Goal: Transaction & Acquisition: Purchase product/service

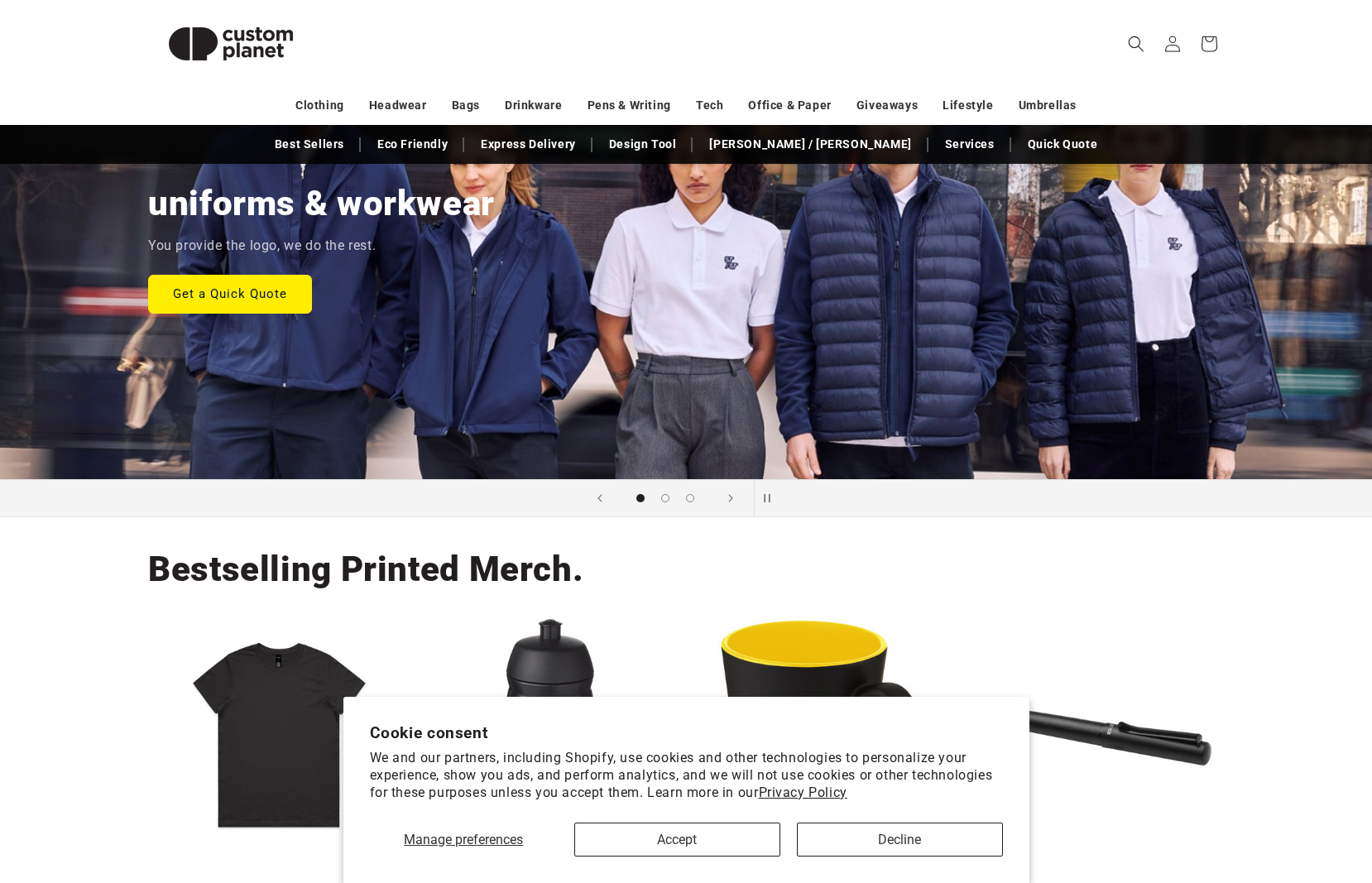
scroll to position [252, 0]
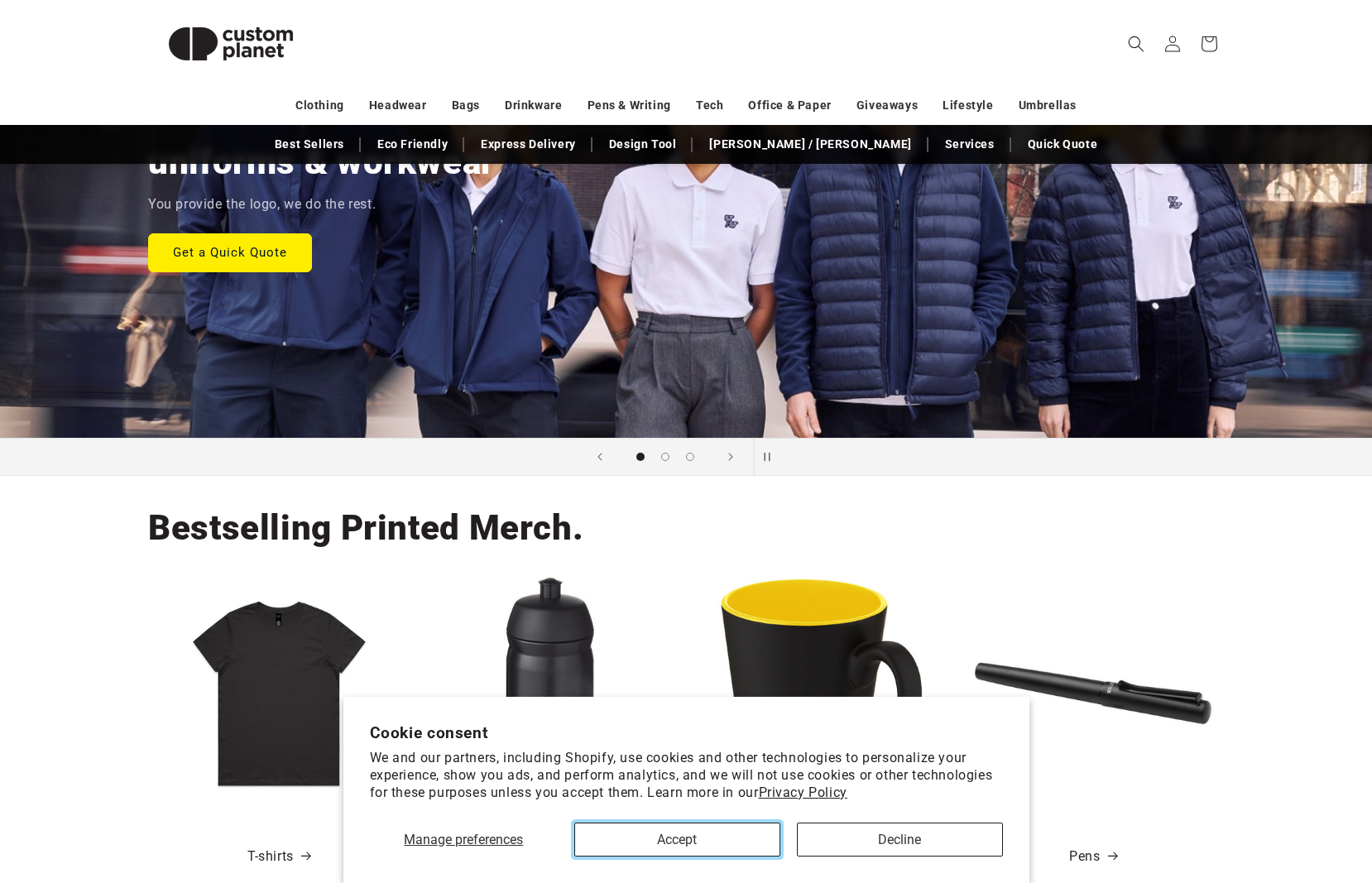
click at [747, 853] on button "Accept" at bounding box center [677, 839] width 206 height 34
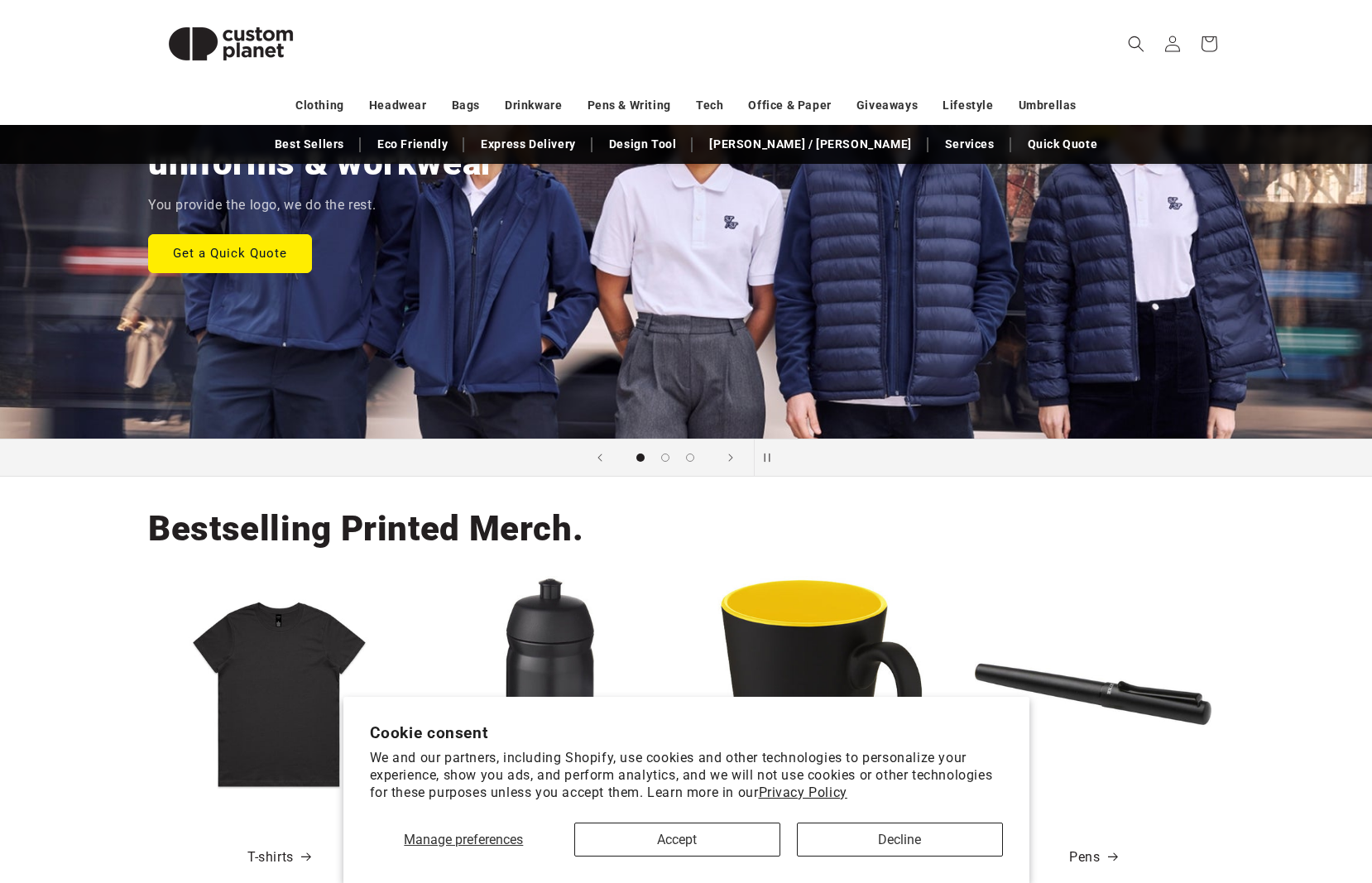
scroll to position [257, 0]
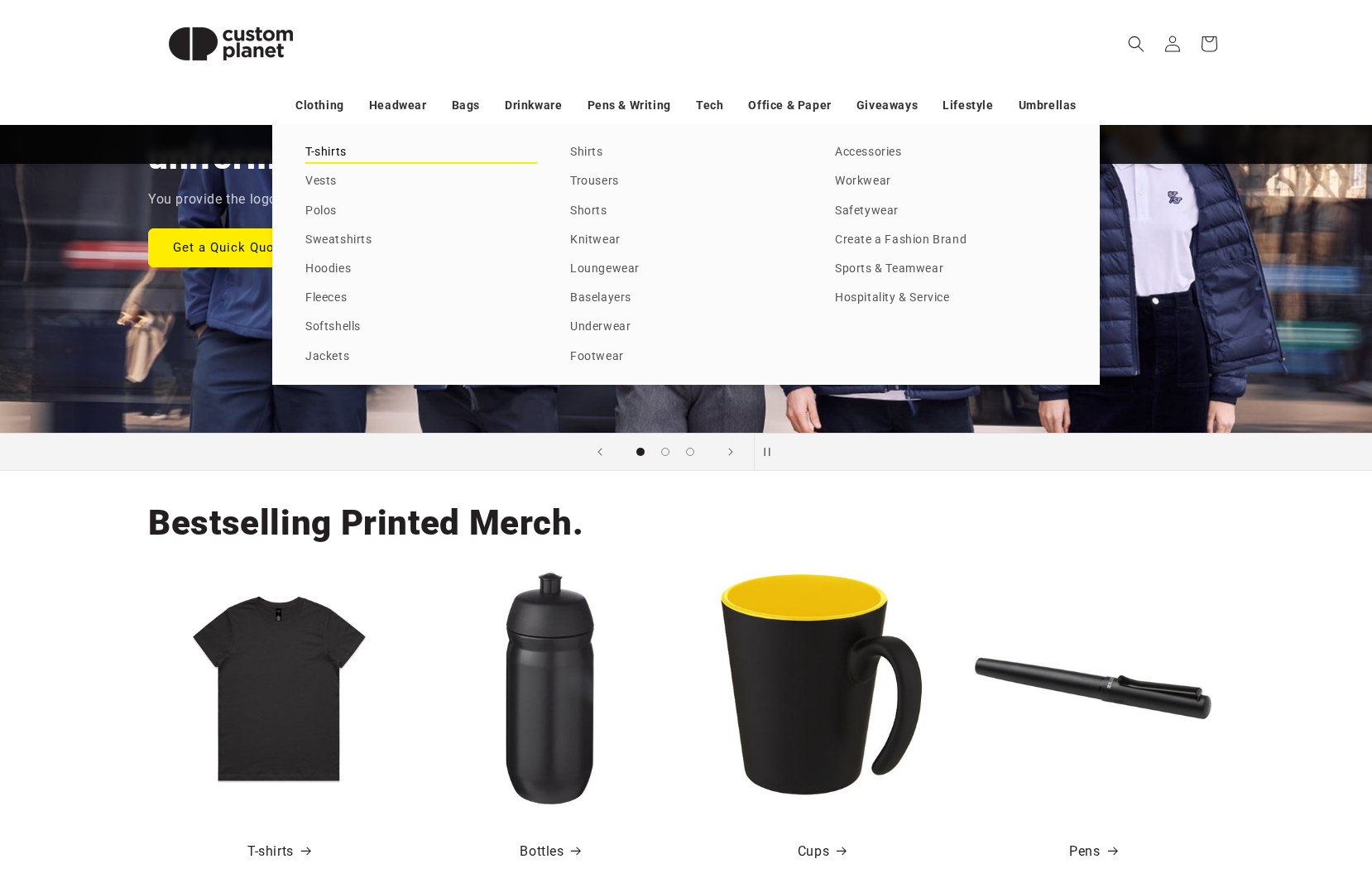
click at [325, 155] on link "T-shirts" at bounding box center [421, 152] width 232 height 23
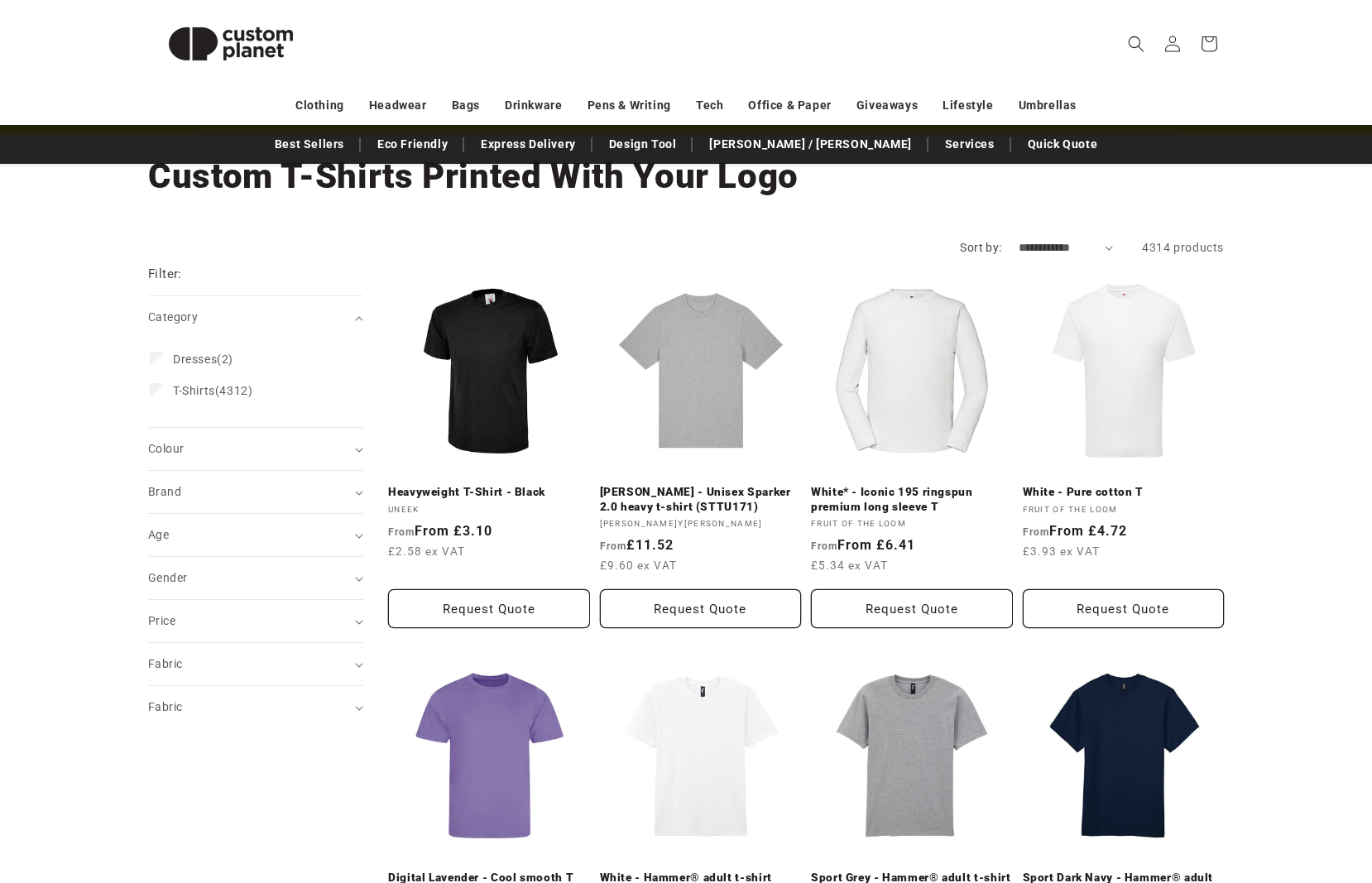
scroll to position [112, 0]
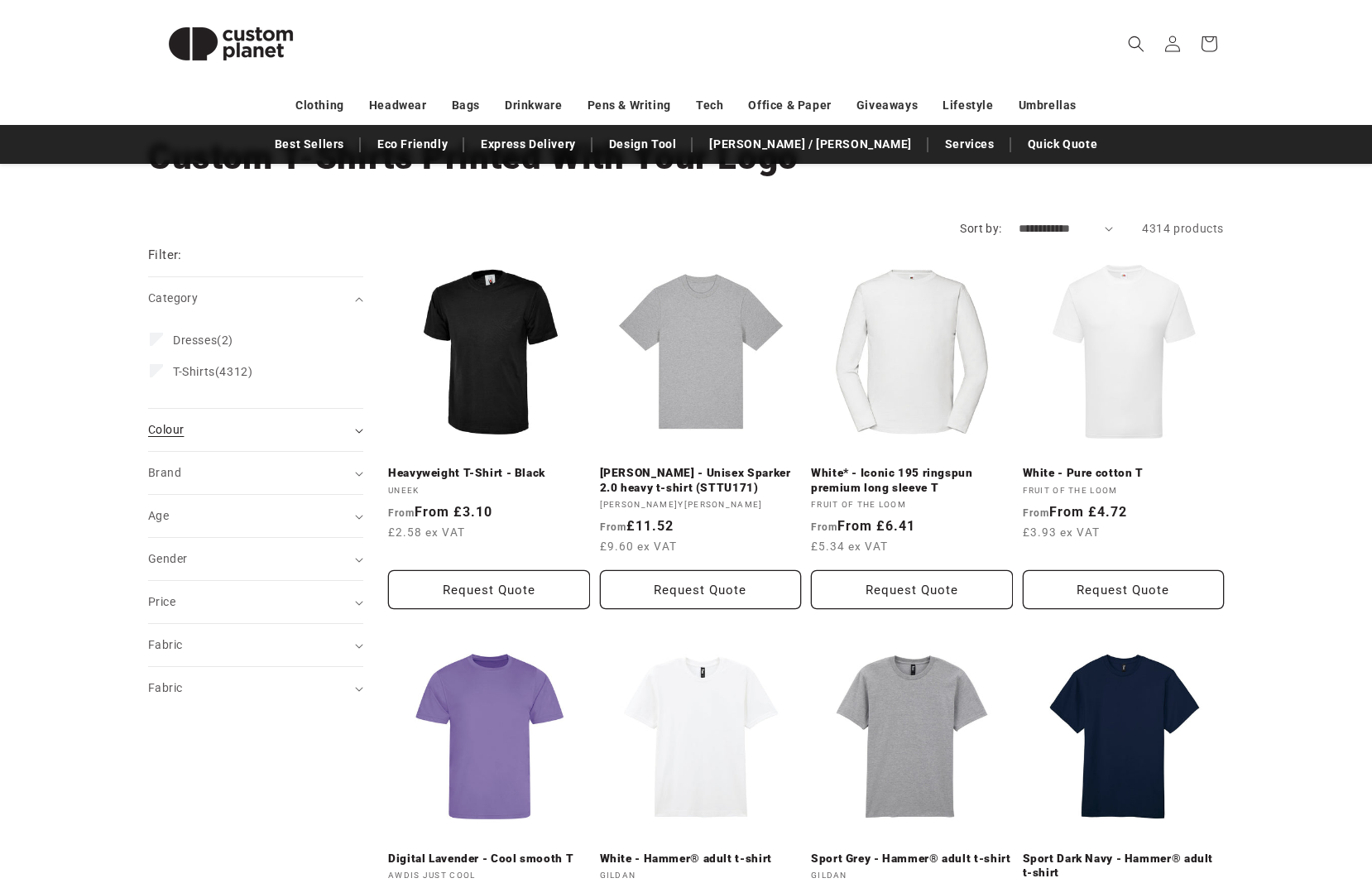
click at [180, 421] on div "Colour (0)" at bounding box center [248, 429] width 201 height 18
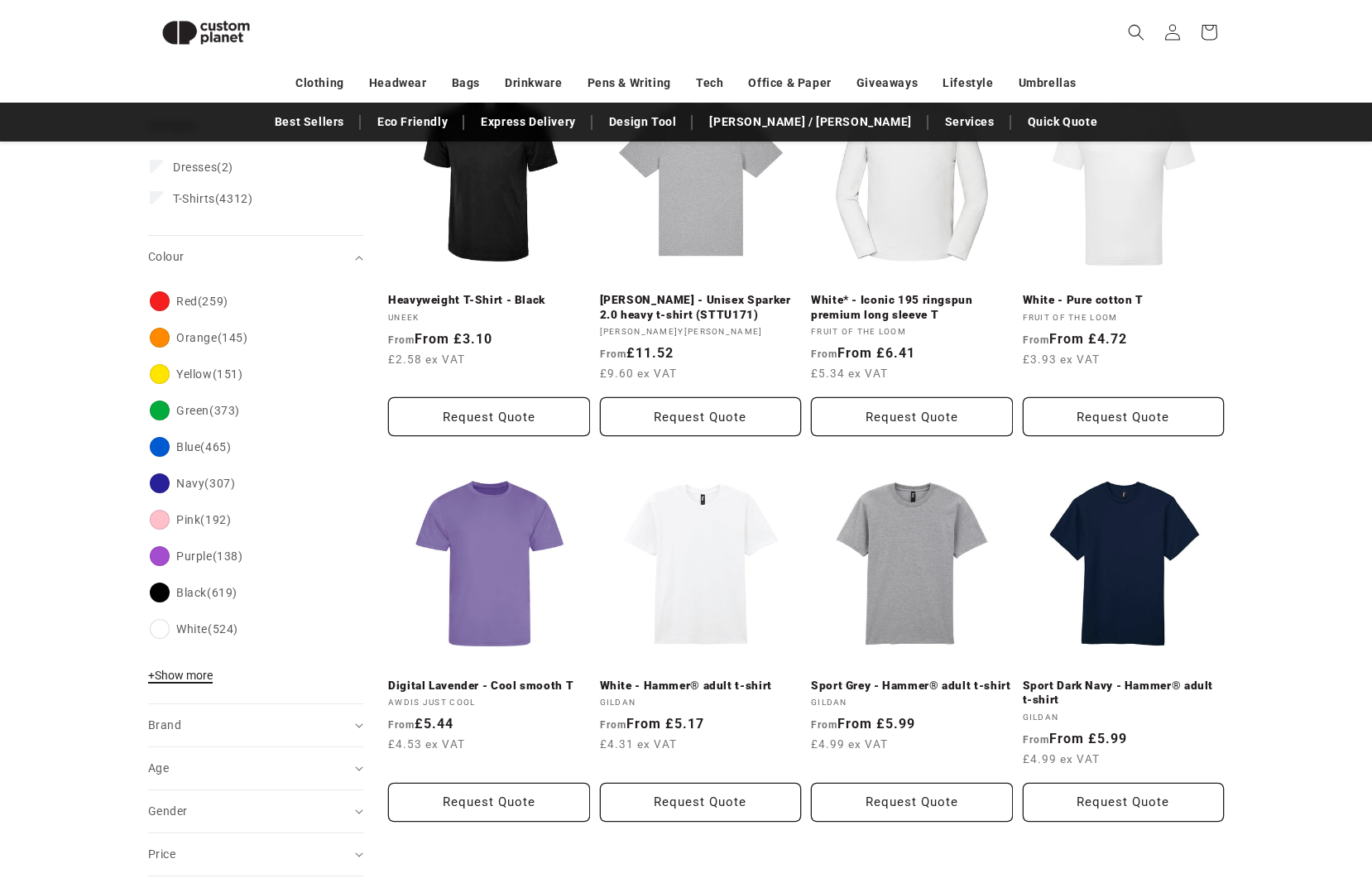
scroll to position [264, 0]
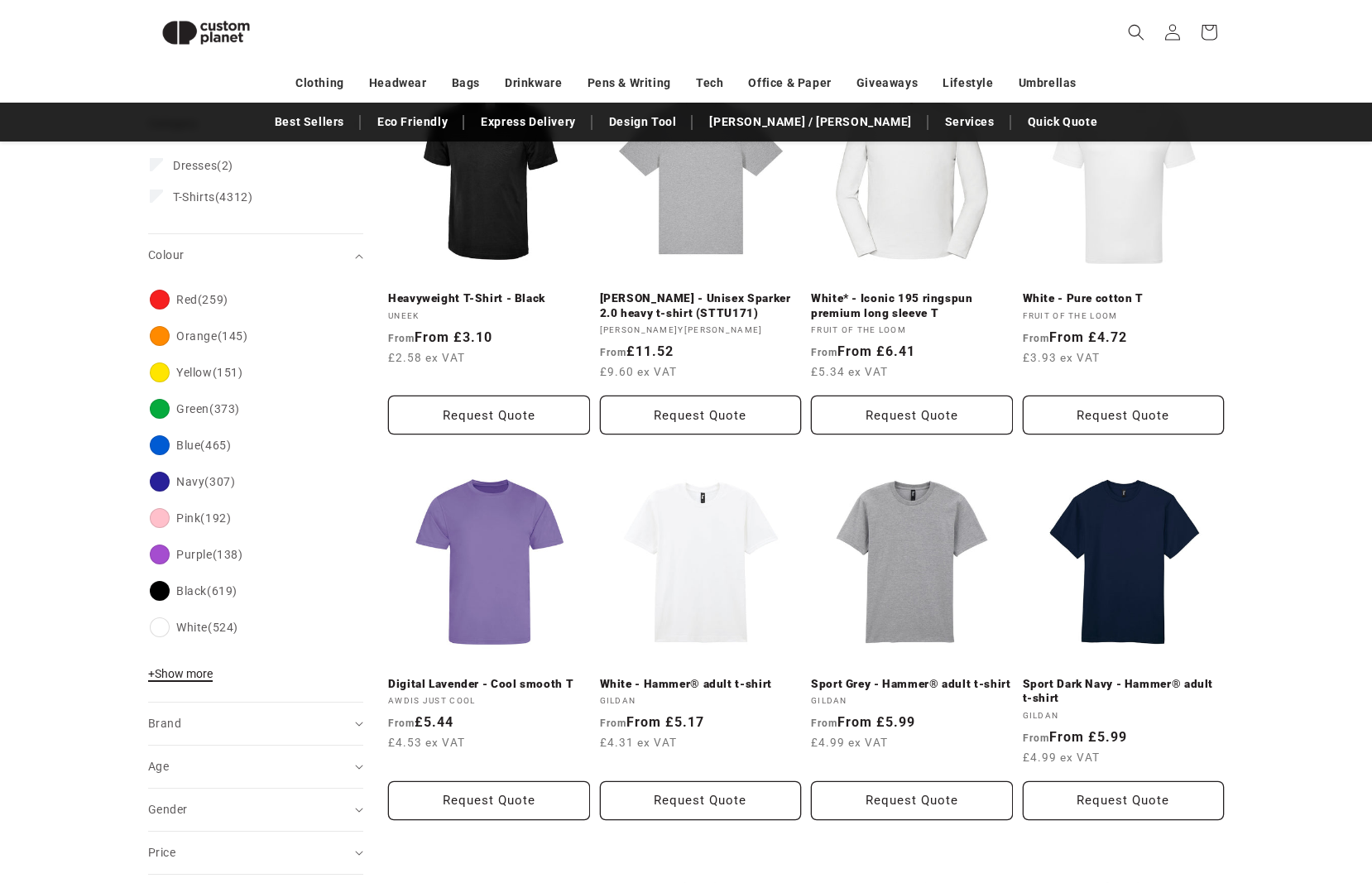
click at [176, 676] on span "+ Show more" at bounding box center [180, 674] width 64 height 13
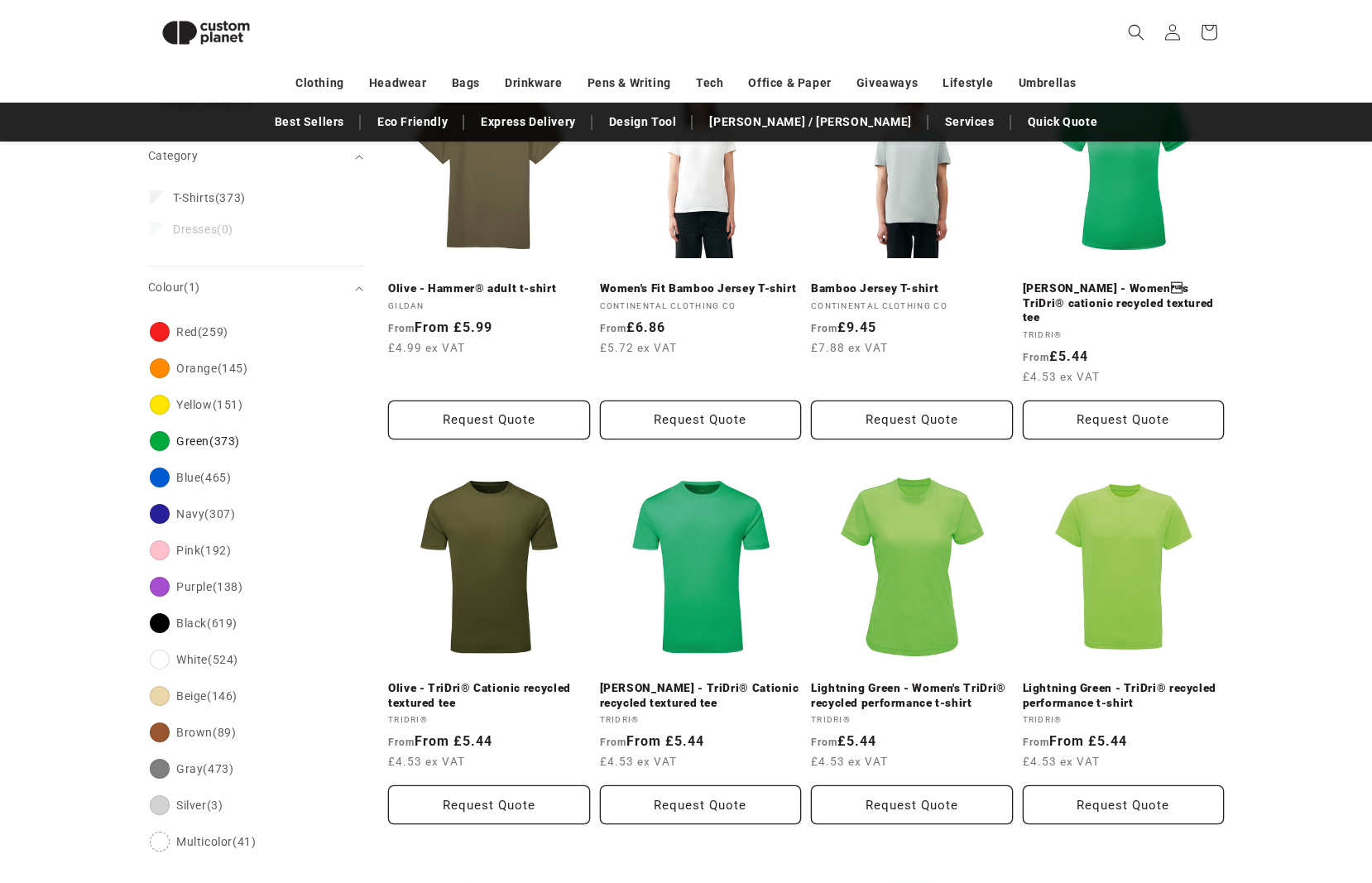
scroll to position [276, 0]
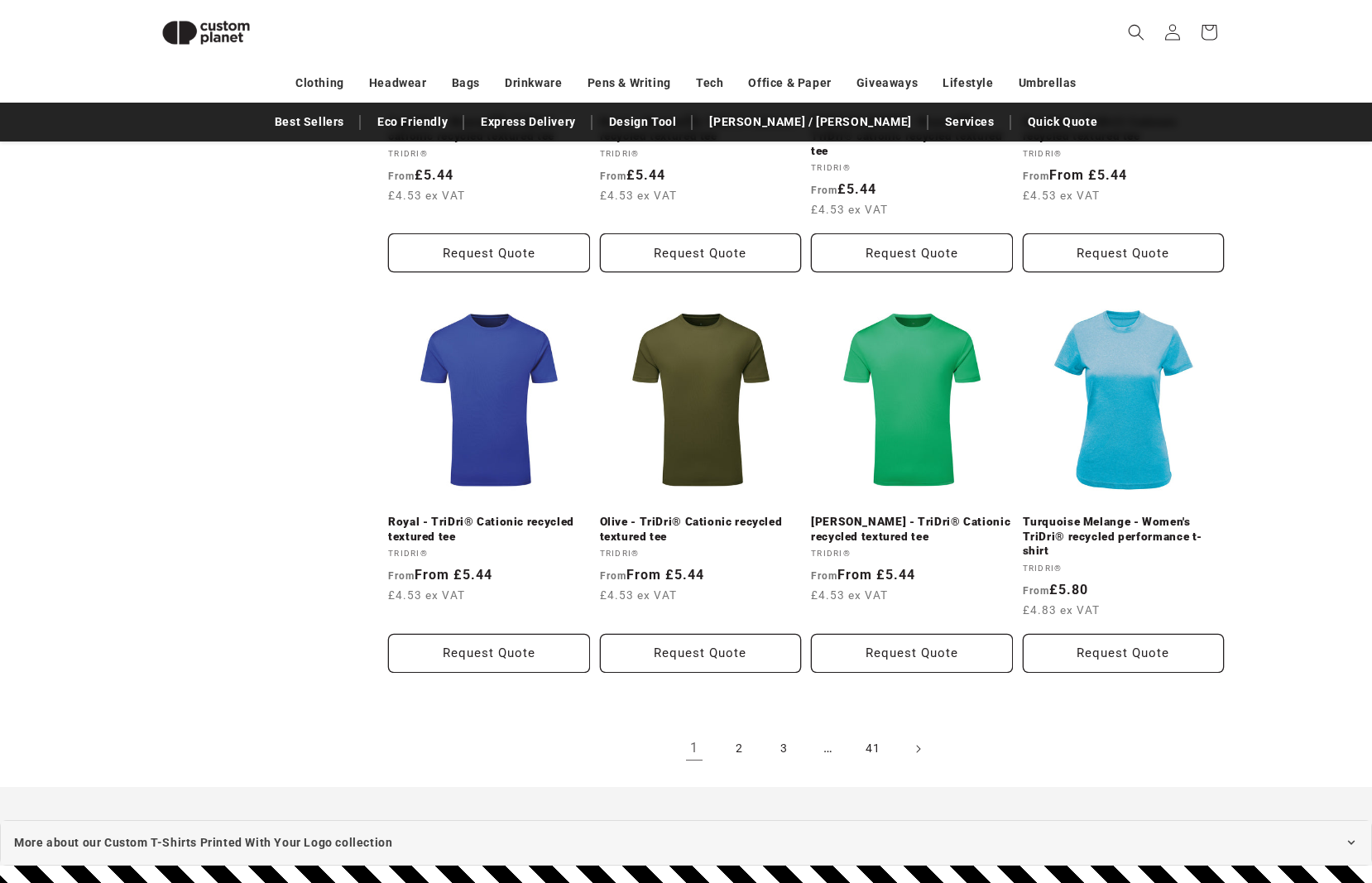
scroll to position [1598, 0]
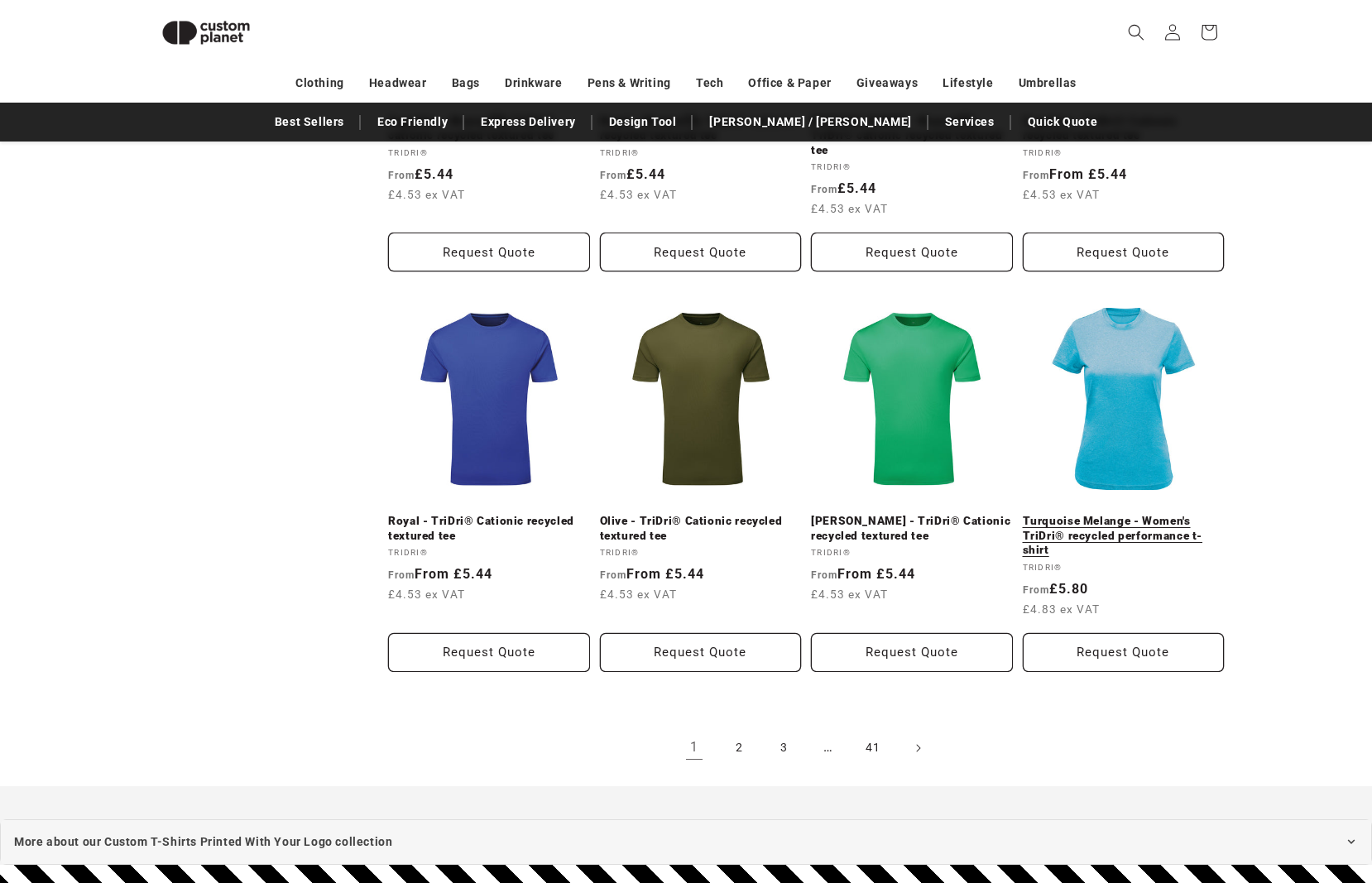
click at [1098, 514] on link "Turquoise Melange - Women's TriDri® recycled performance t-shirt" at bounding box center [1124, 536] width 202 height 44
click at [740, 730] on link "2" at bounding box center [740, 748] width 37 height 37
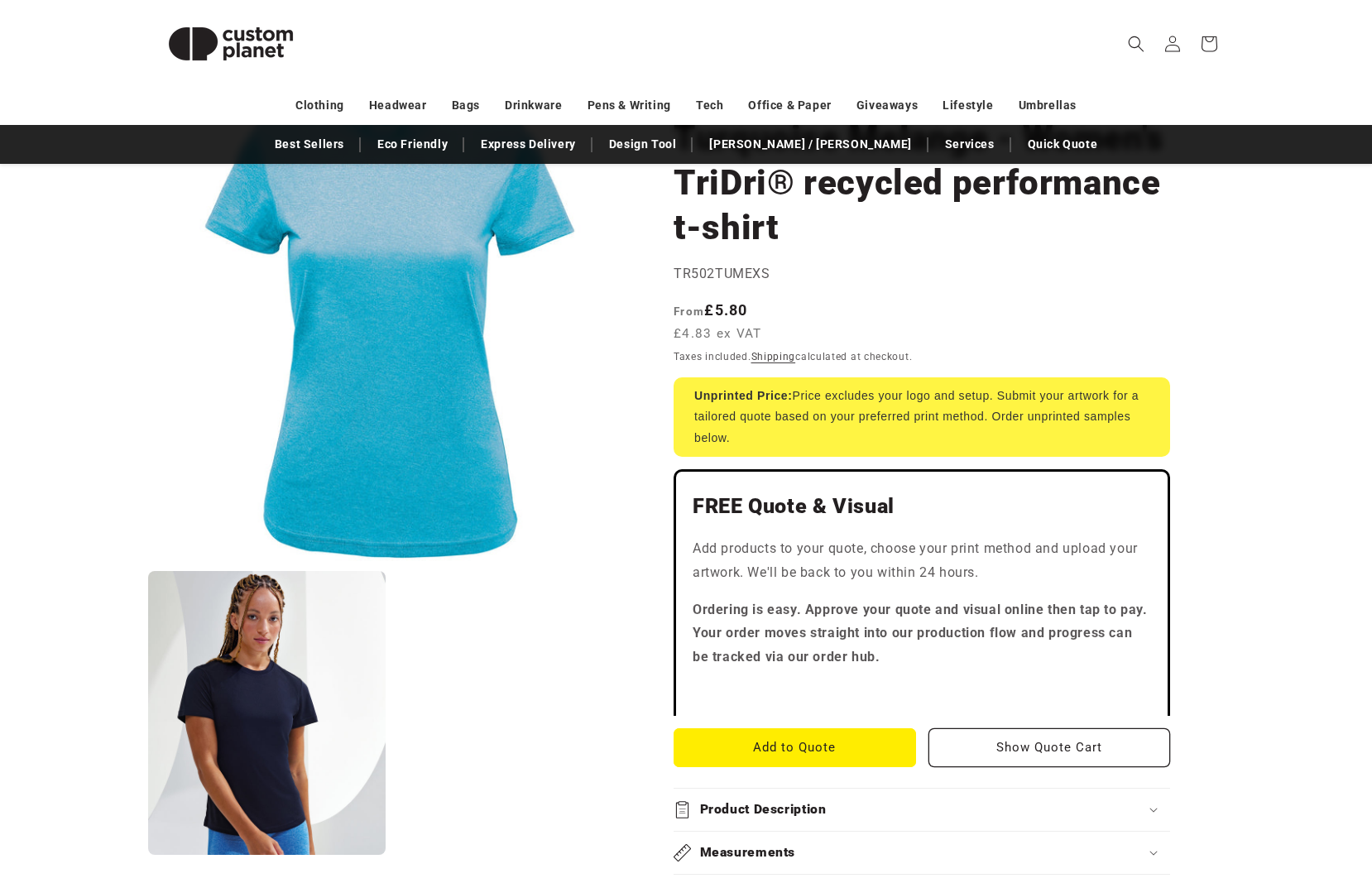
scroll to position [51, 0]
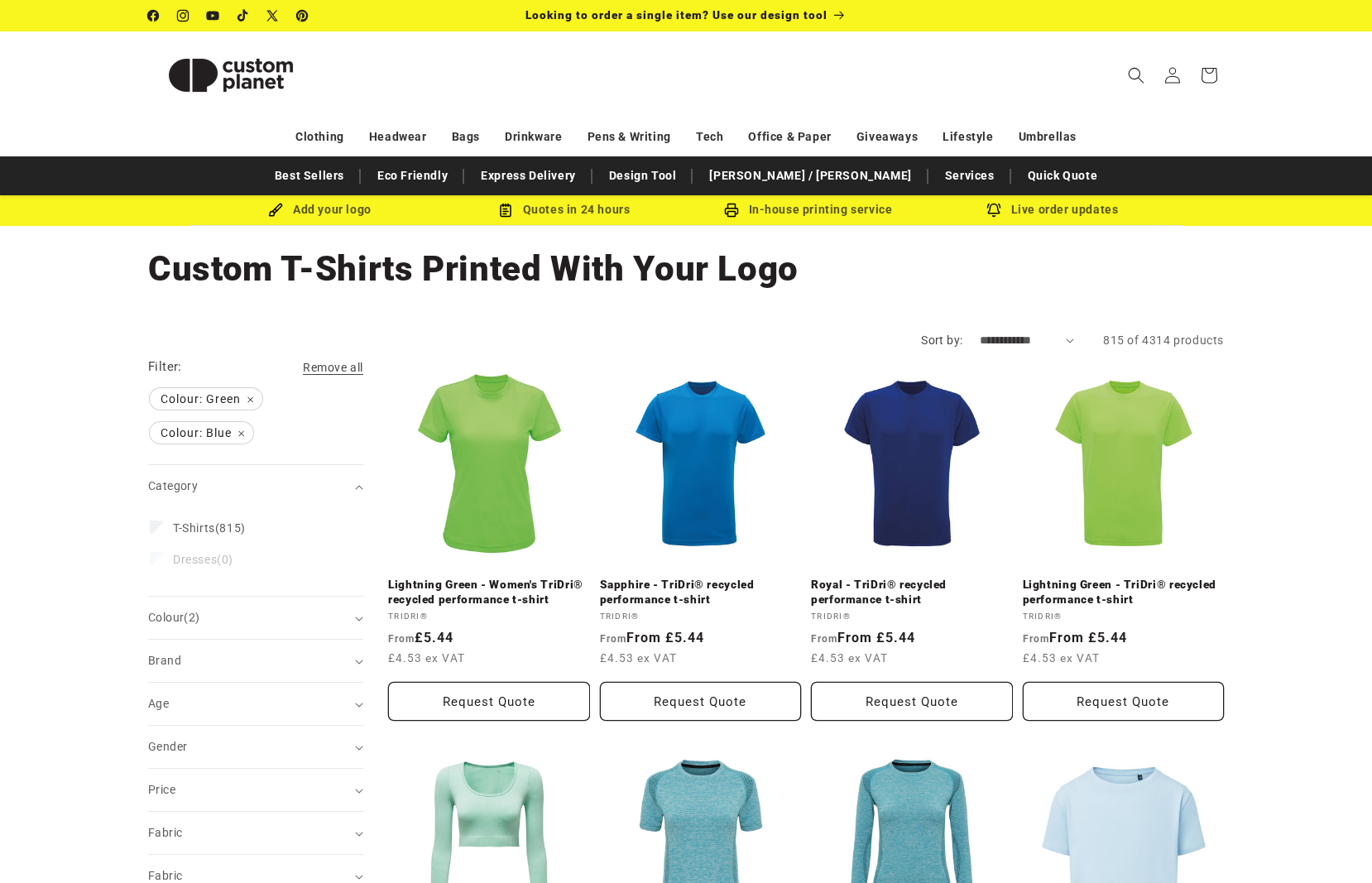
click at [1135, 75] on icon "Search" at bounding box center [1136, 75] width 17 height 17
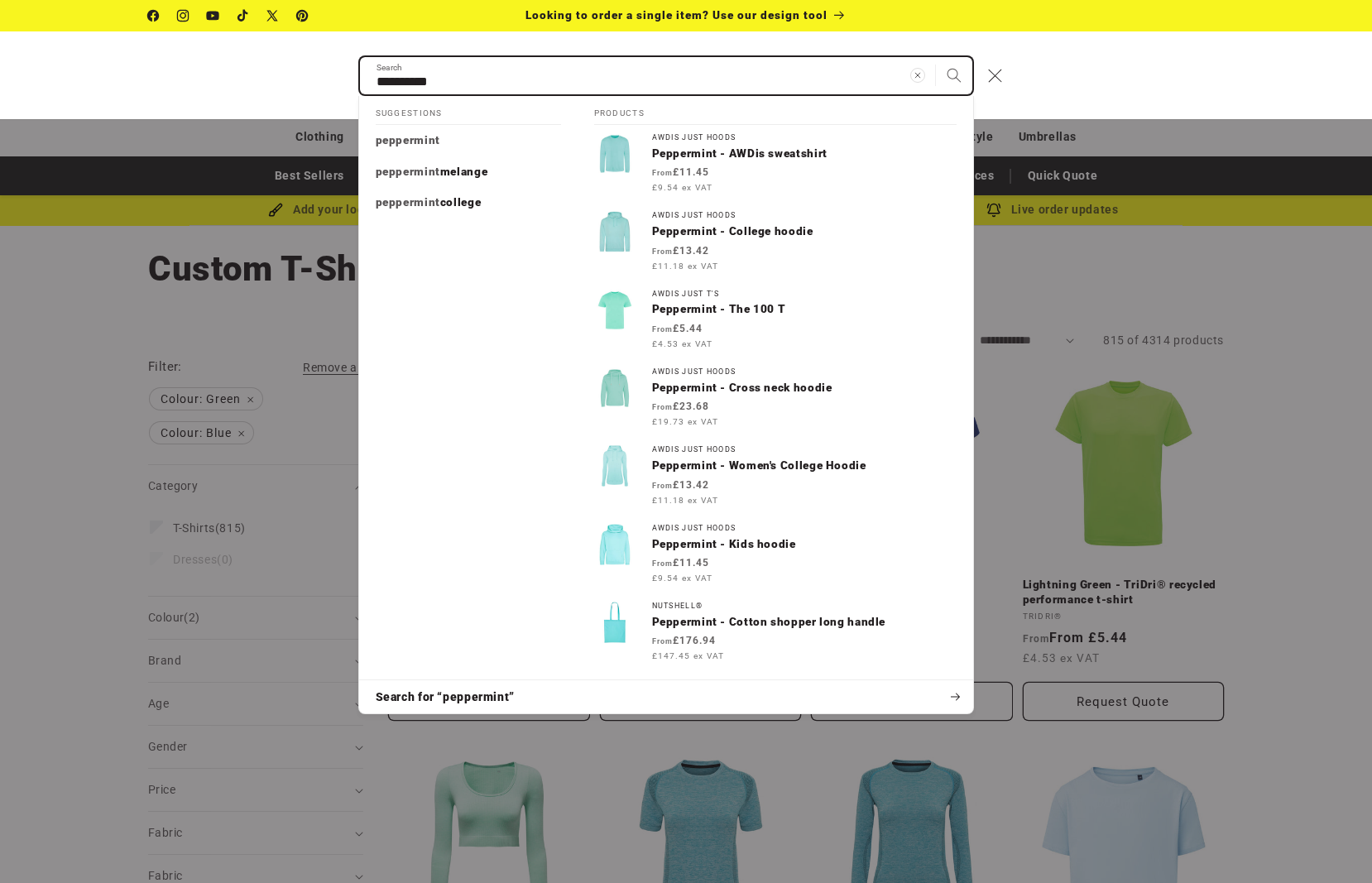
type input "**********"
click at [936, 57] on button "Search" at bounding box center [955, 75] width 37 height 37
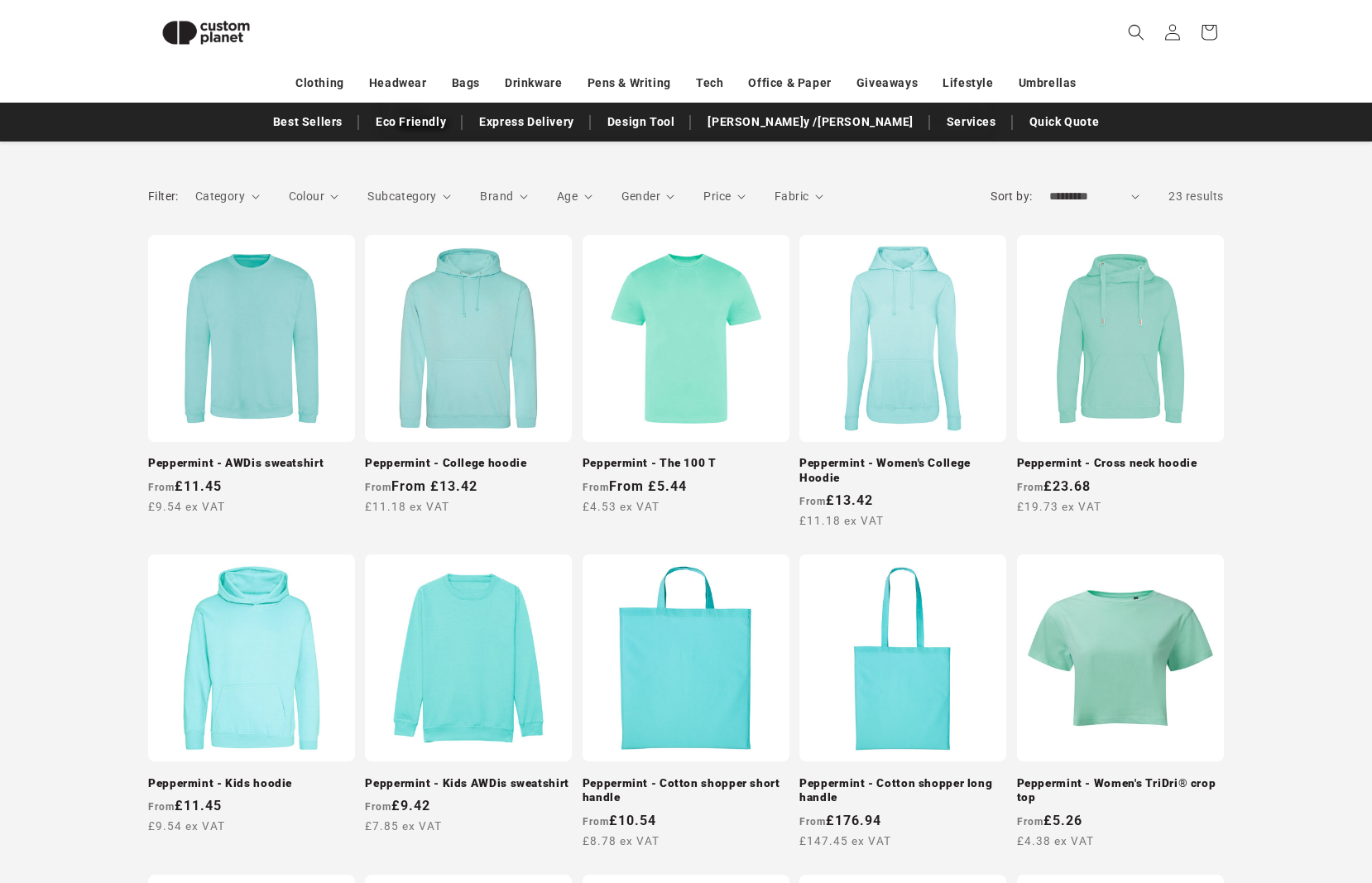
scroll to position [183, 0]
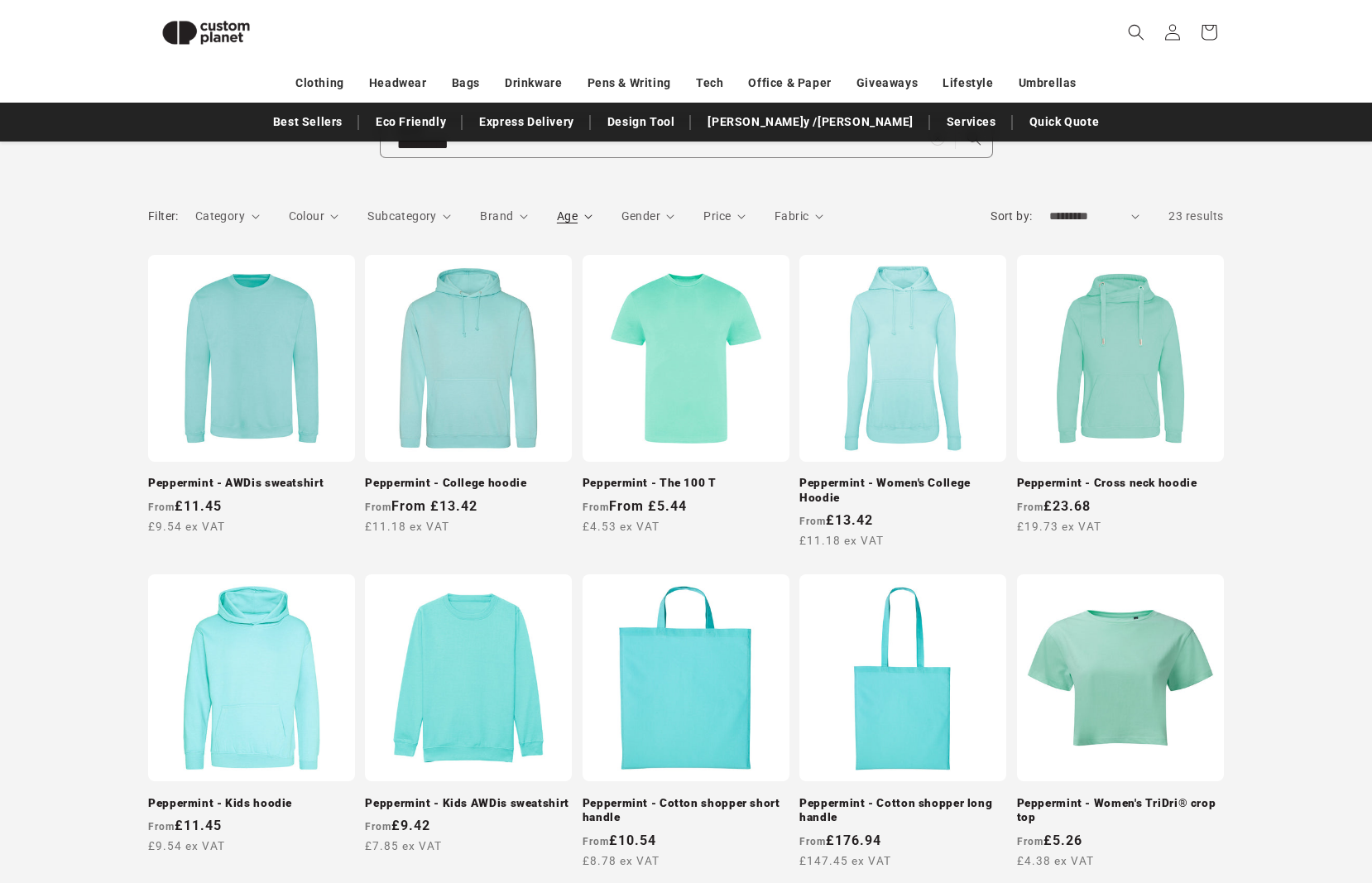
click at [567, 209] on span "Age" at bounding box center [567, 216] width 21 height 13
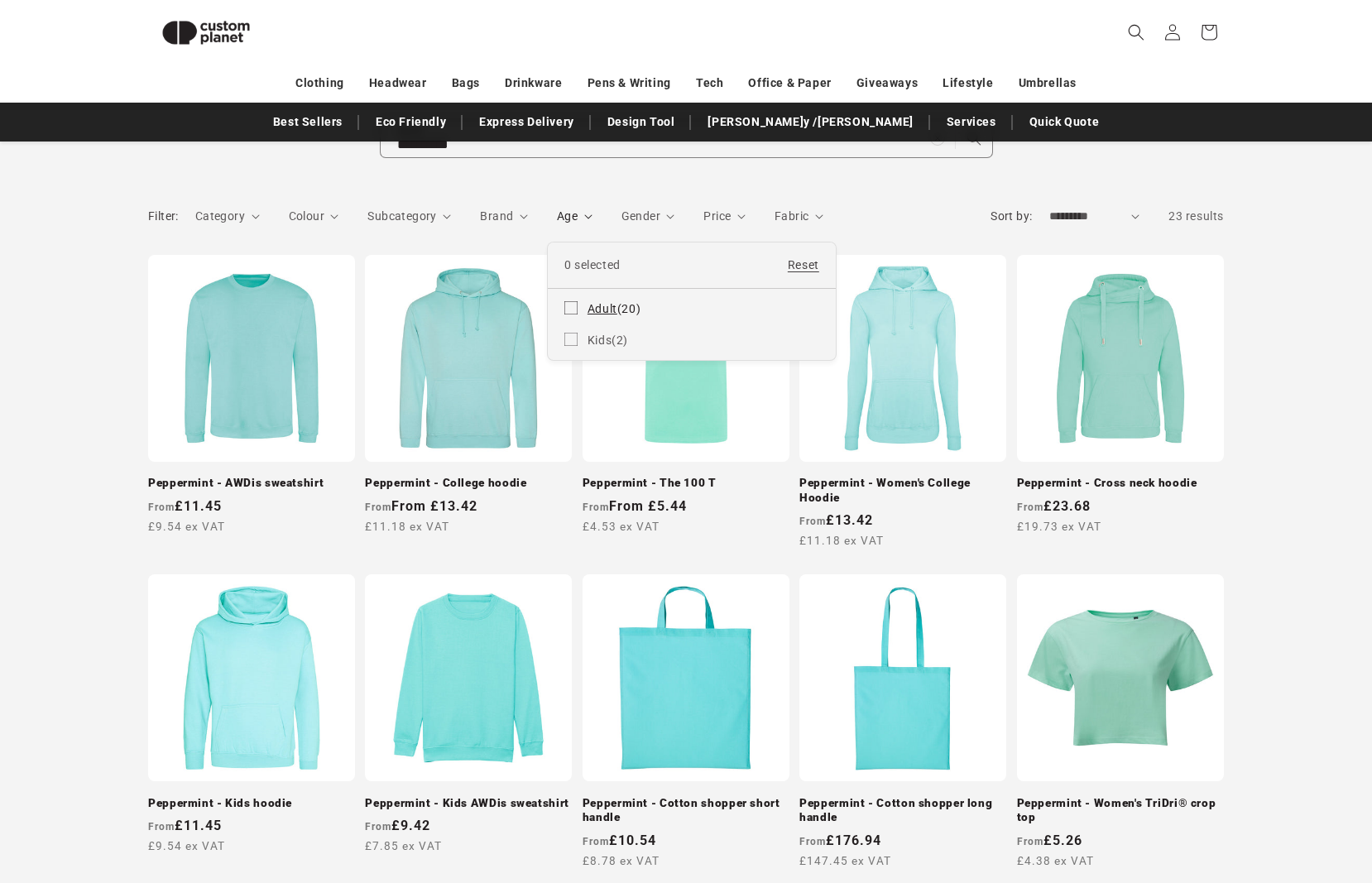
click at [587, 309] on span "Adult" at bounding box center [602, 309] width 30 height 13
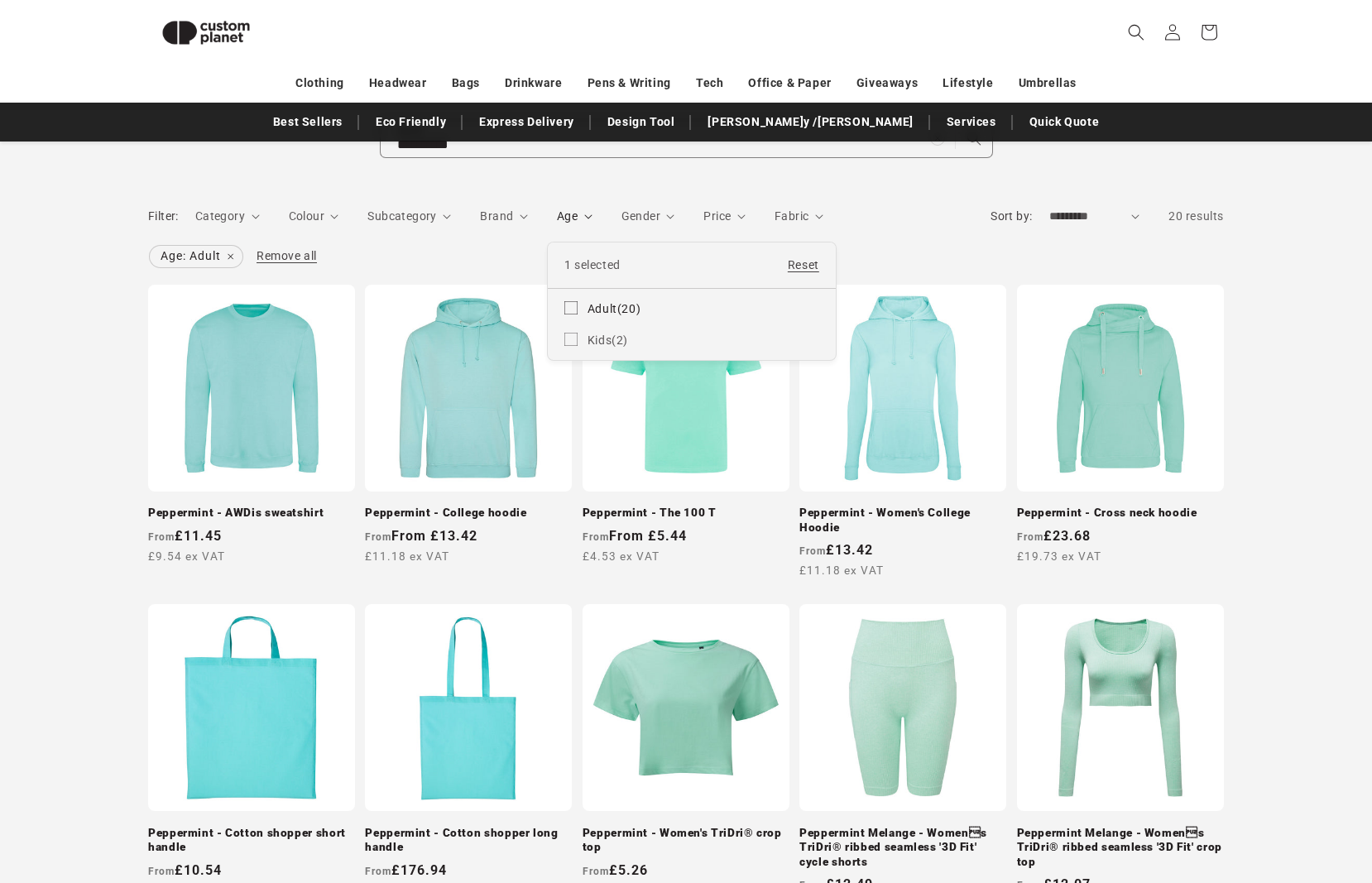
click at [557, 225] on summary "Age" at bounding box center [575, 216] width 36 height 18
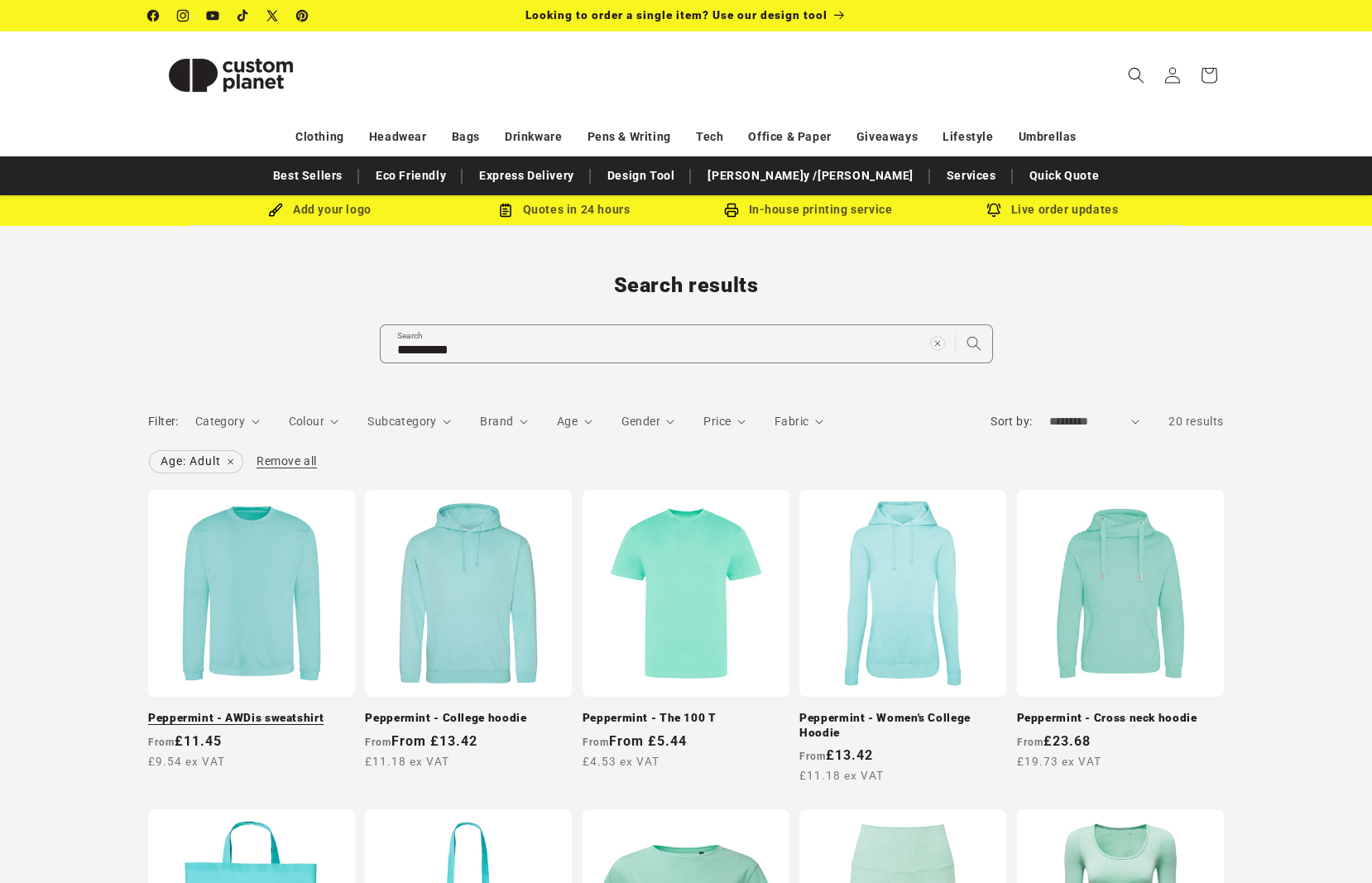
click at [267, 711] on link "Peppermint - AWDis sweatshirt" at bounding box center [251, 719] width 207 height 15
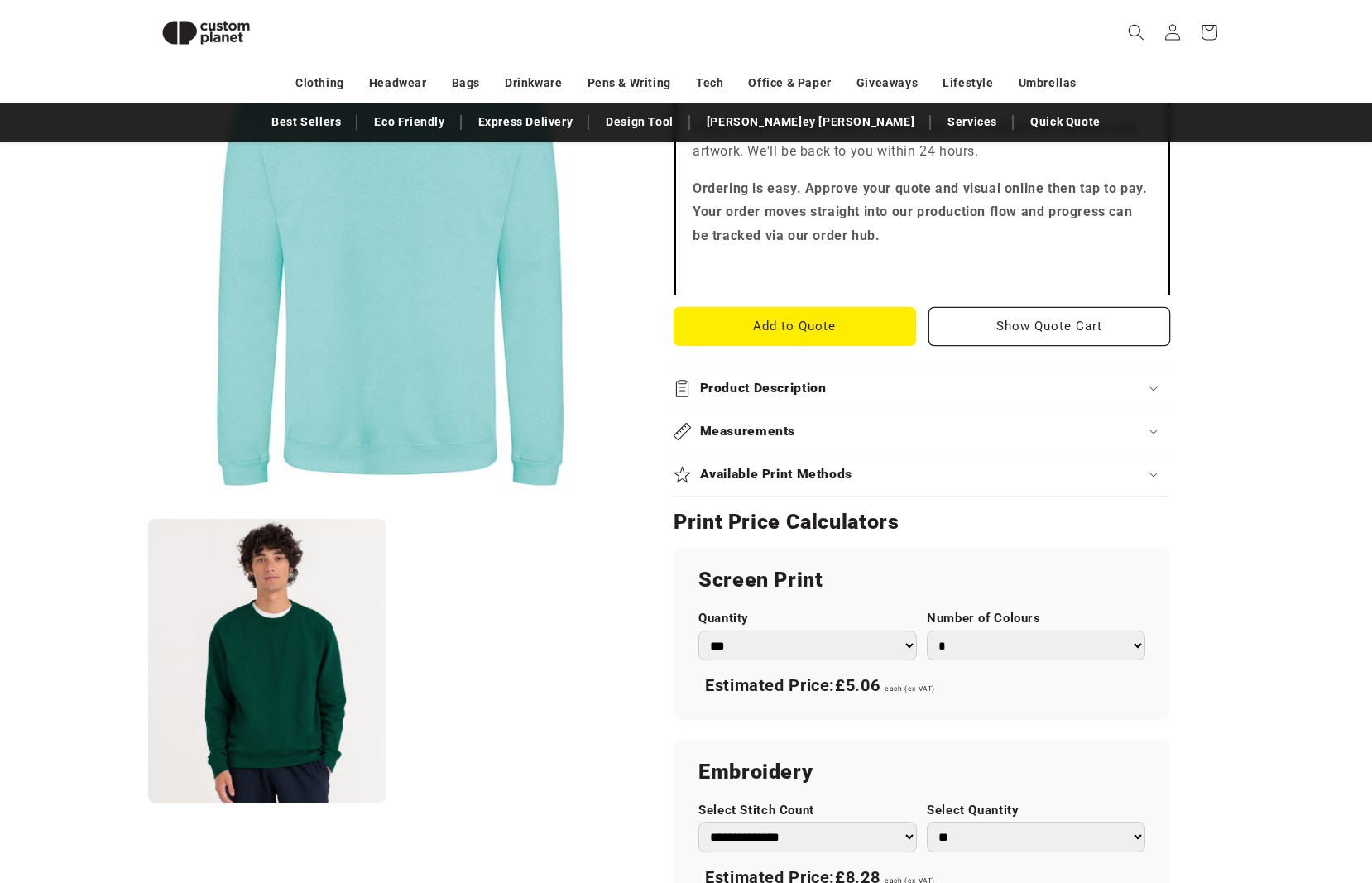
scroll to position [558, 0]
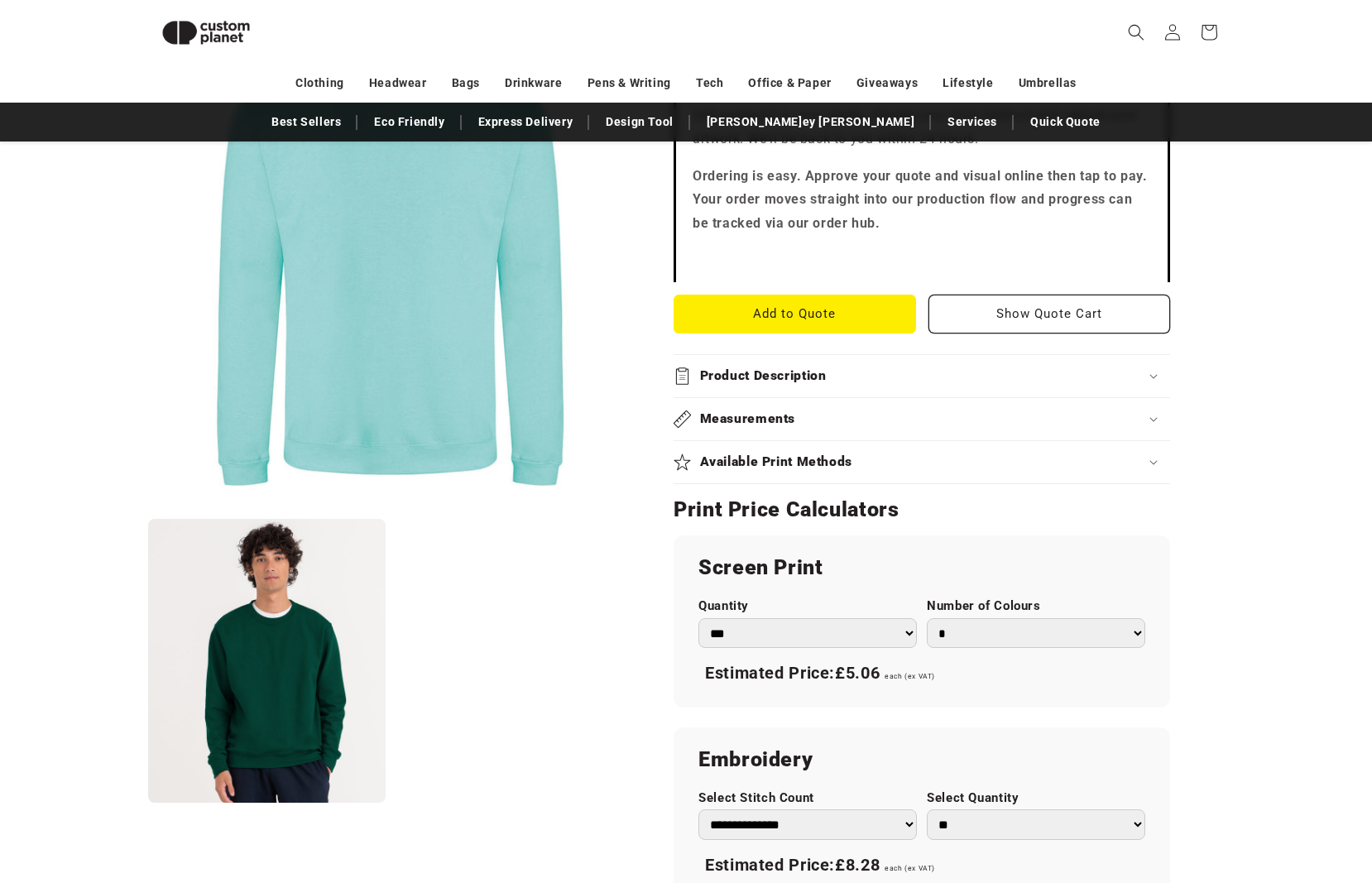
click at [732, 408] on summary "Measurements" at bounding box center [921, 419] width 496 height 42
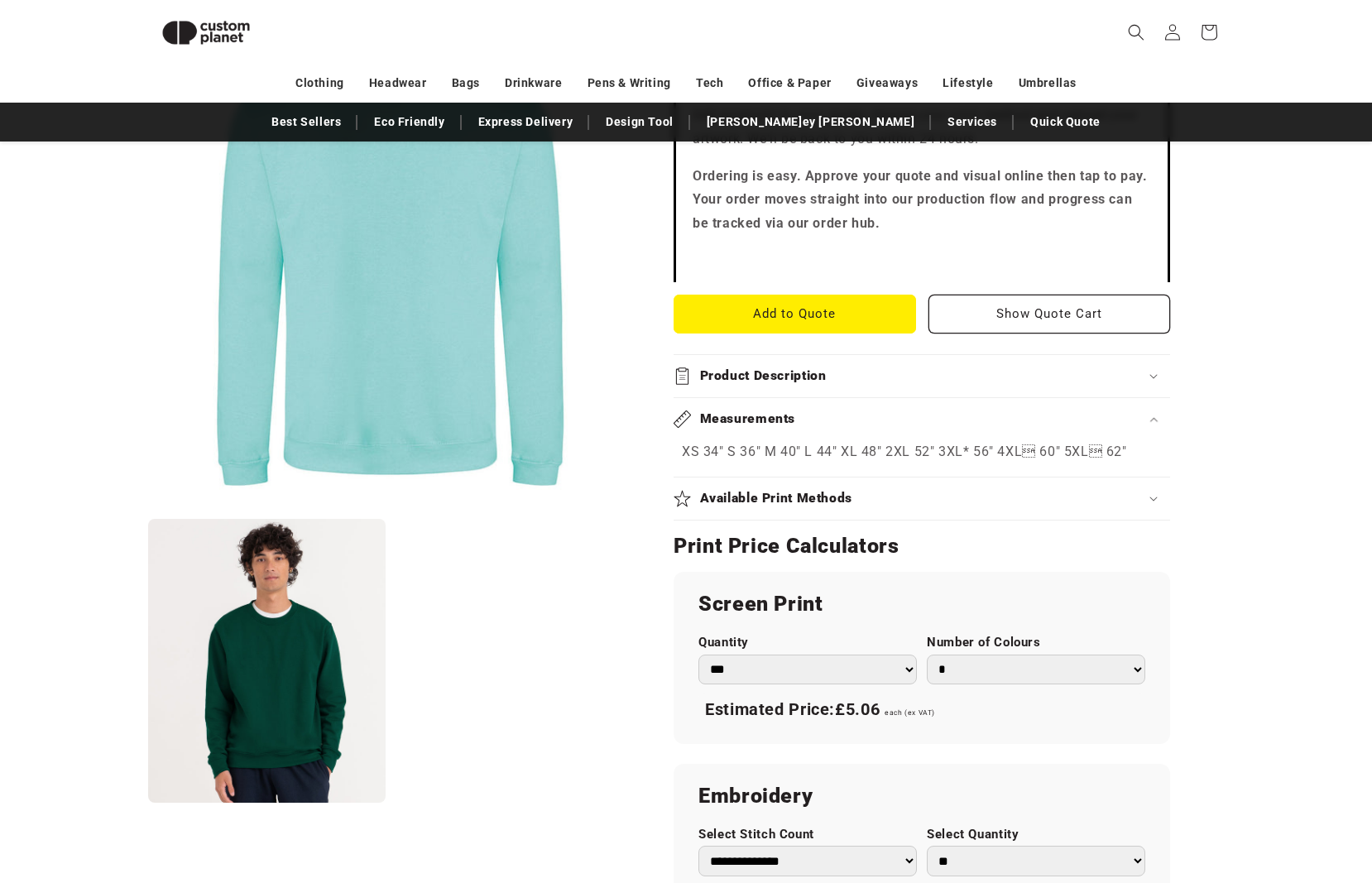
click at [726, 662] on select "*** *** *** **** **** **** ***** *****" at bounding box center [807, 670] width 218 height 31
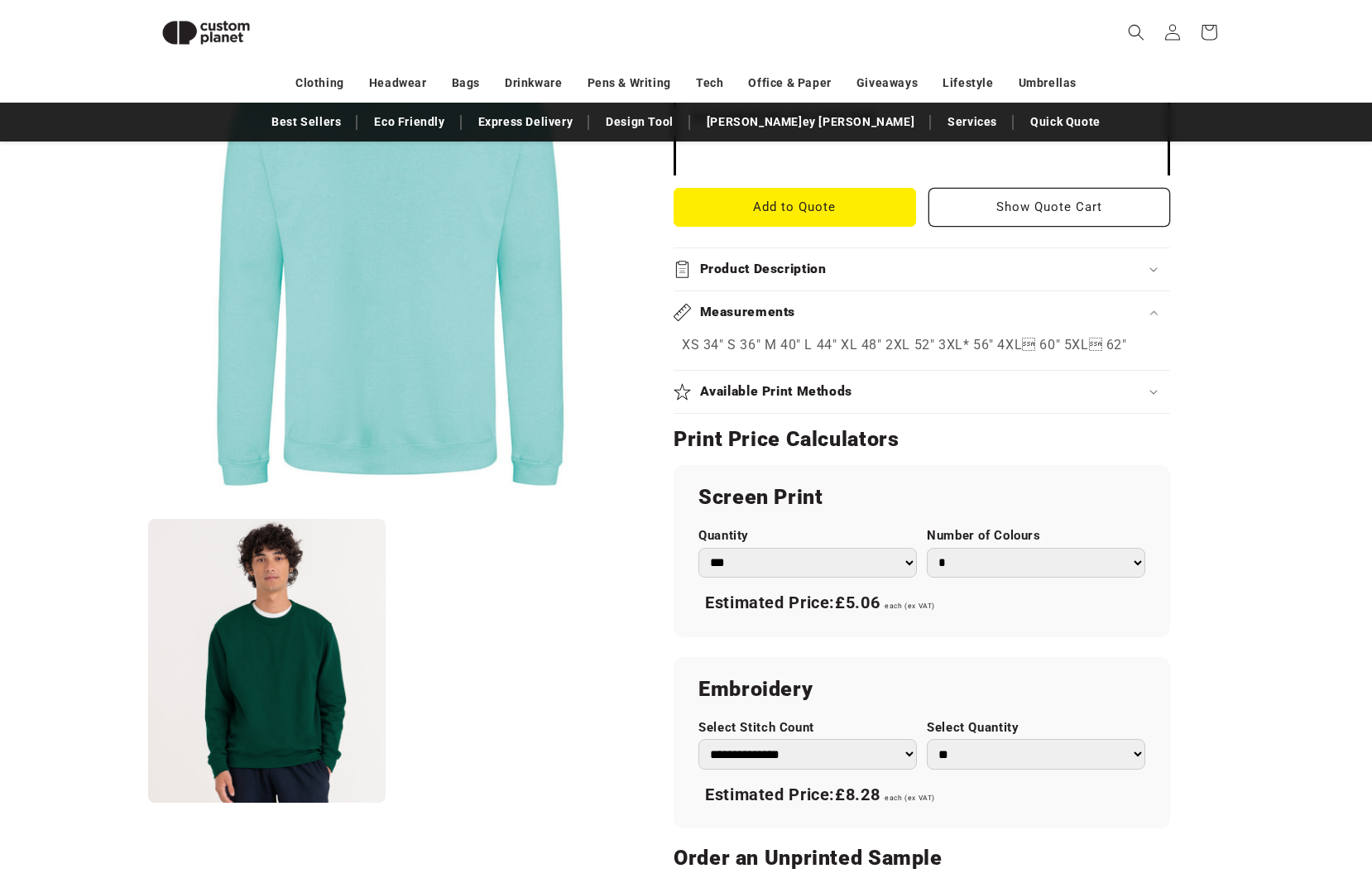
scroll to position [839, 0]
